Goal: Task Accomplishment & Management: Use online tool/utility

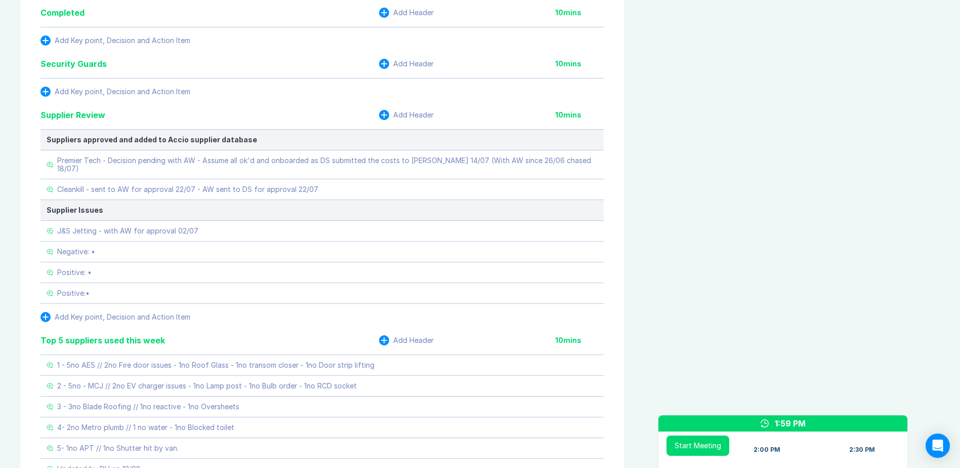
scroll to position [1519, 0]
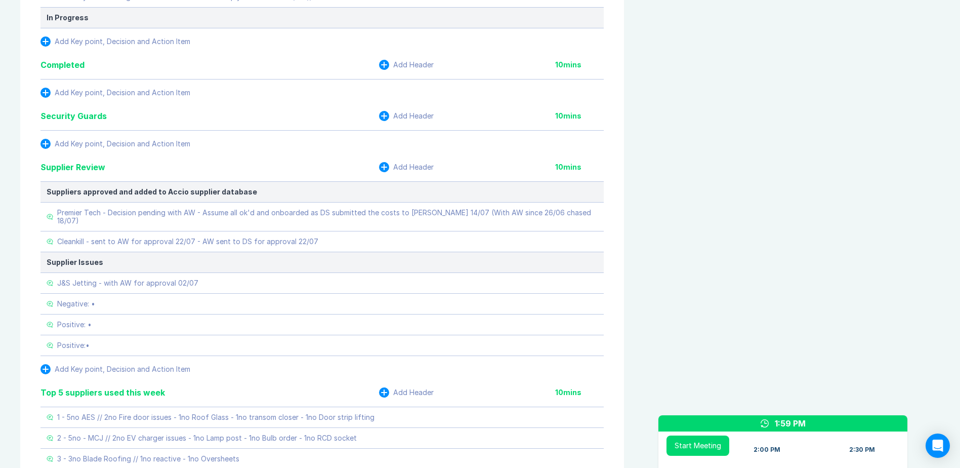
scroll to position [1417, 0]
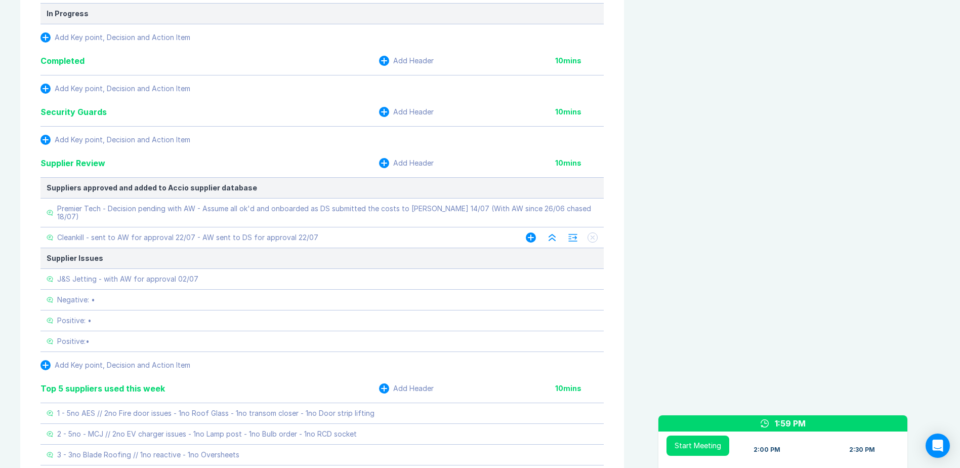
click at [591, 235] on icon at bounding box center [593, 237] width 4 height 4
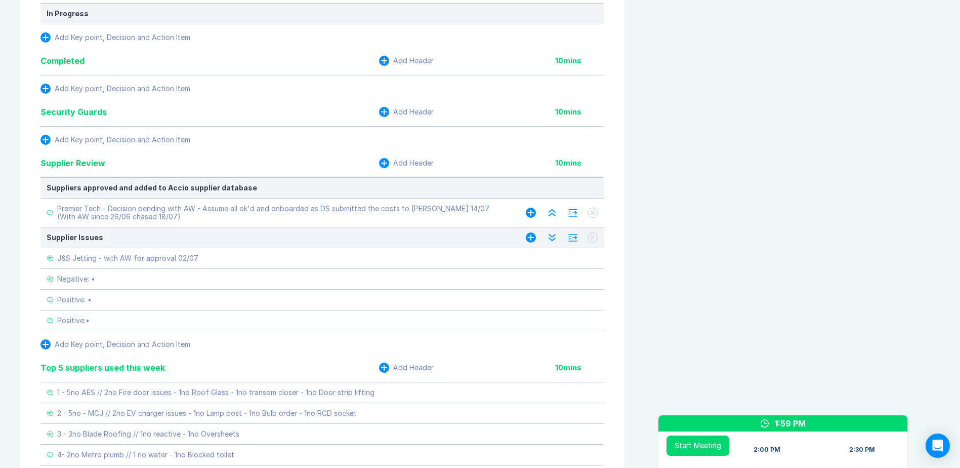
click at [594, 208] on button at bounding box center [593, 213] width 10 height 10
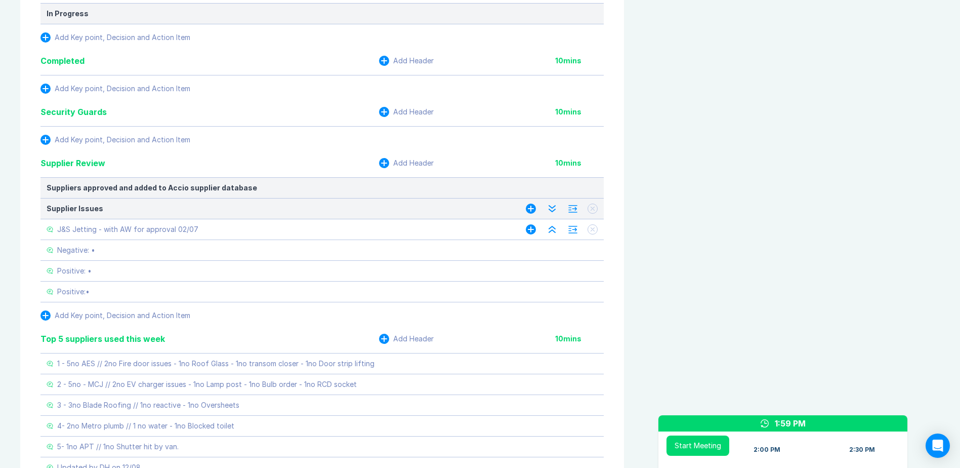
click at [593, 228] on icon at bounding box center [593, 230] width 4 height 4
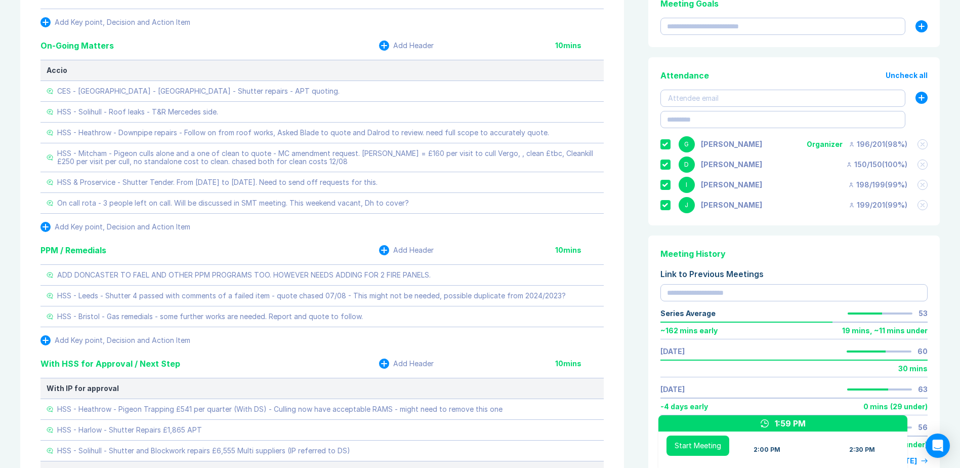
scroll to position [0, 0]
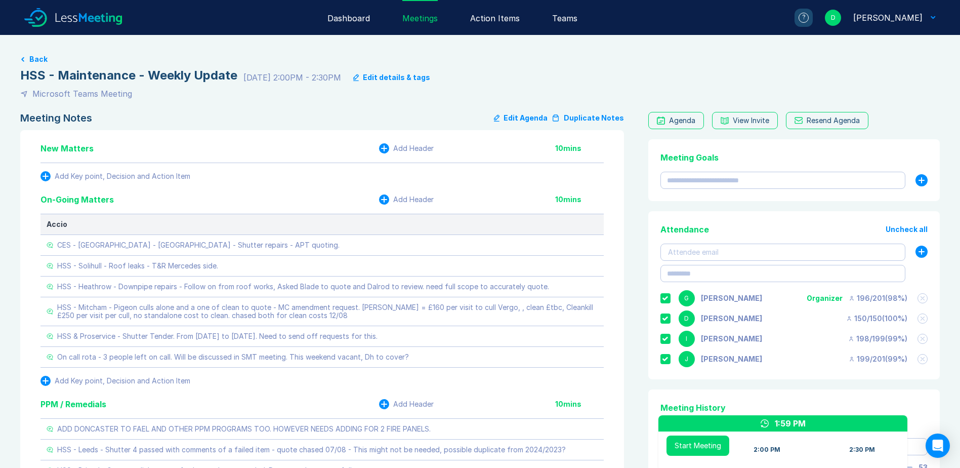
drag, startPoint x: 637, startPoint y: 202, endPoint x: 644, endPoint y: 103, distance: 100.0
